Goal: Information Seeking & Learning: Learn about a topic

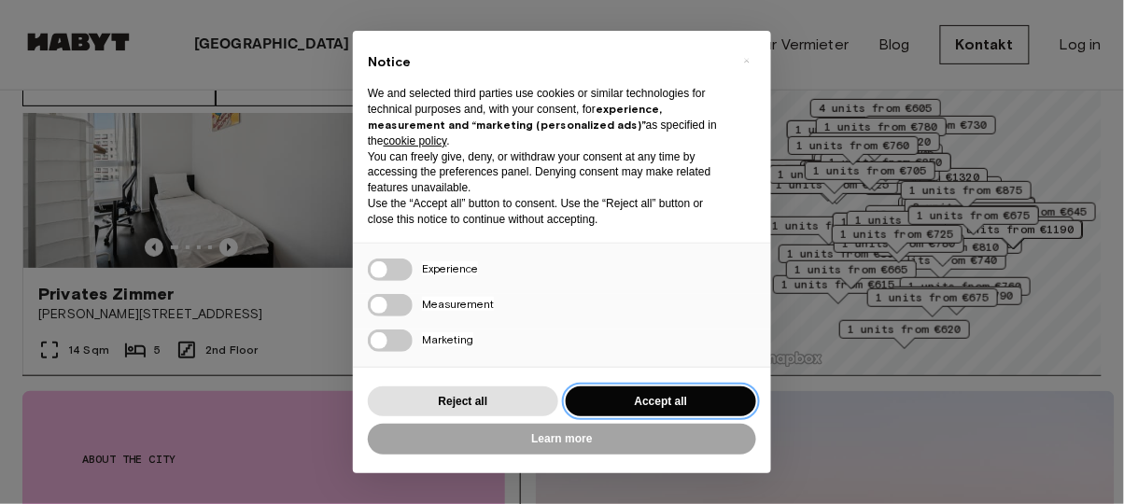
click at [670, 387] on button "Accept all" at bounding box center [661, 402] width 191 height 31
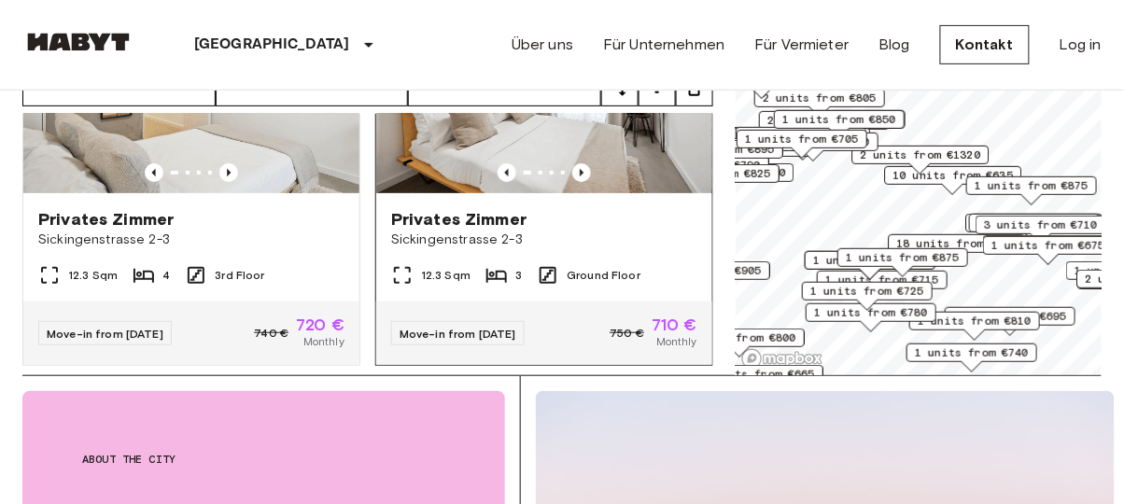
scroll to position [1805, 0]
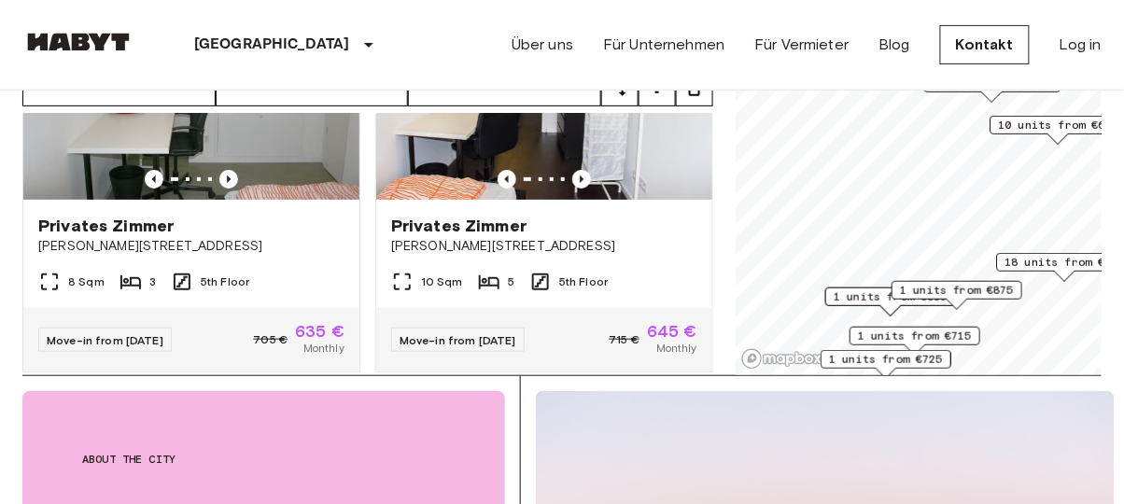
scroll to position [154, 0]
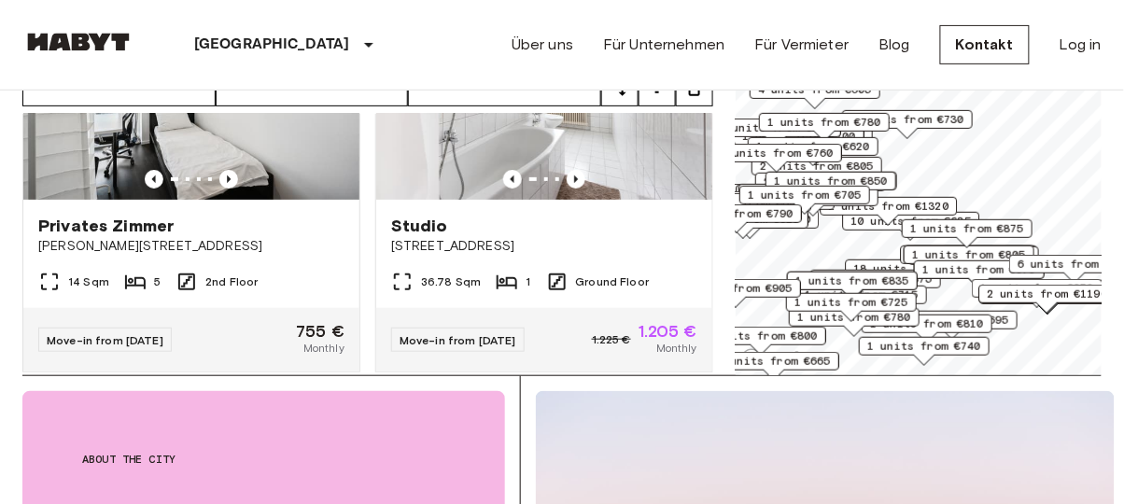
scroll to position [1805, 0]
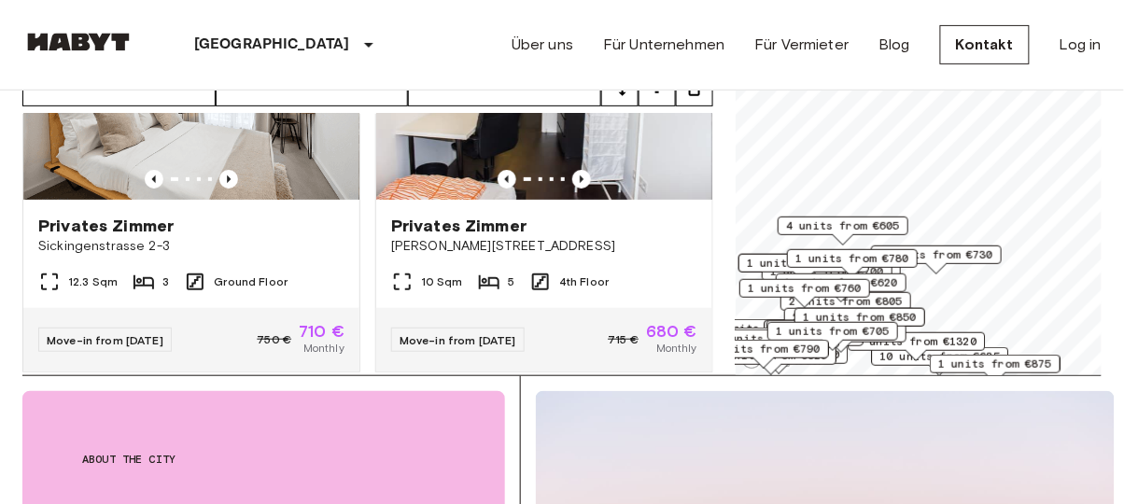
scroll to position [1392, 0]
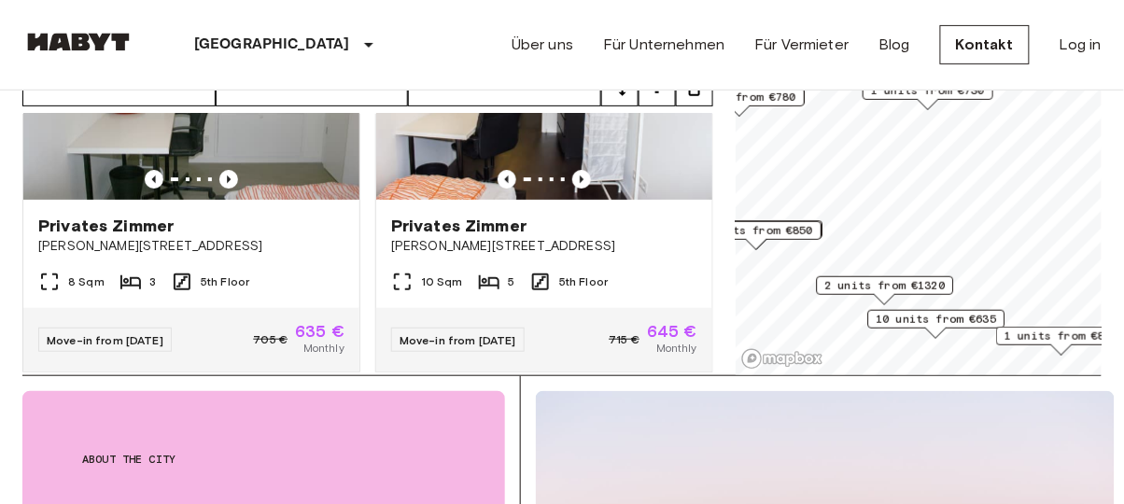
scroll to position [154, 0]
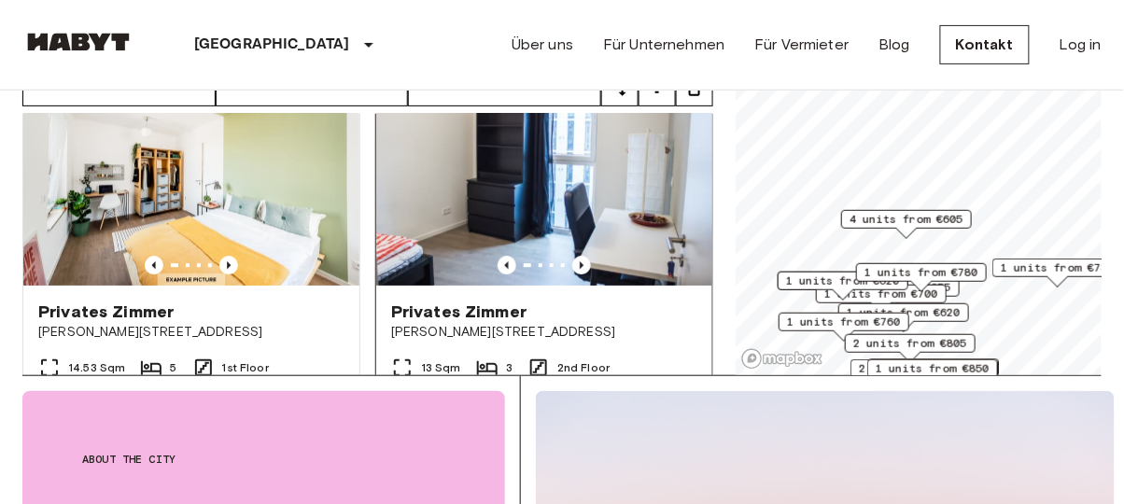
scroll to position [10799, 0]
